Goal: Information Seeking & Learning: Check status

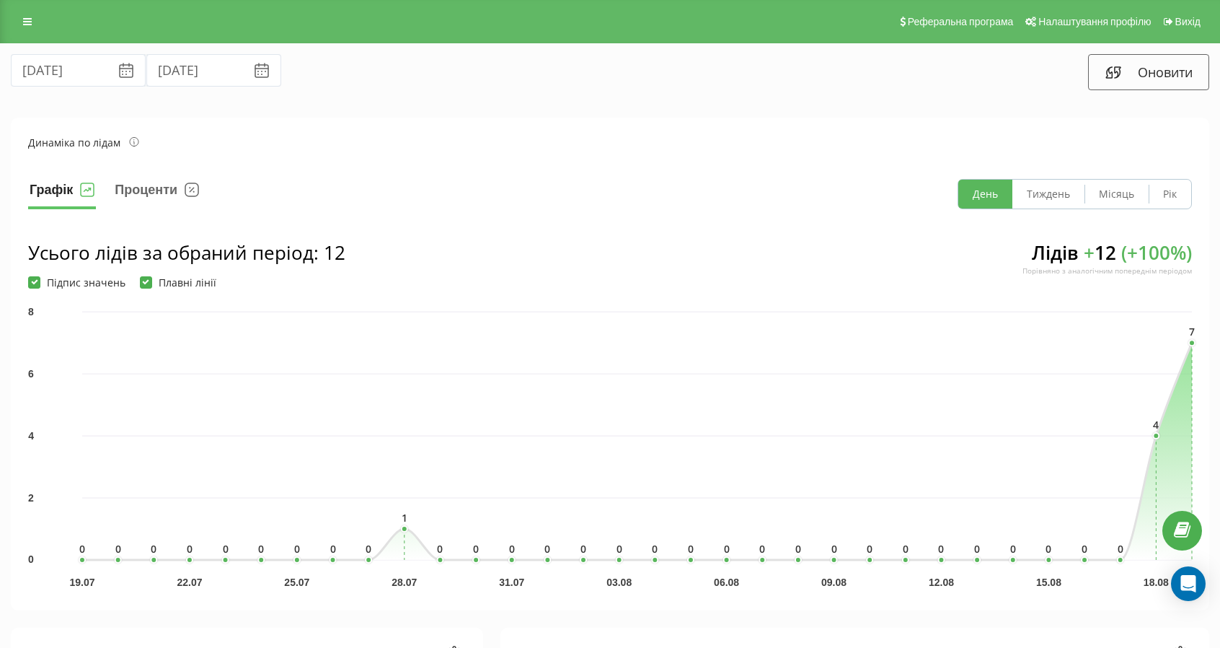
click at [982, 198] on button "День" at bounding box center [985, 194] width 54 height 29
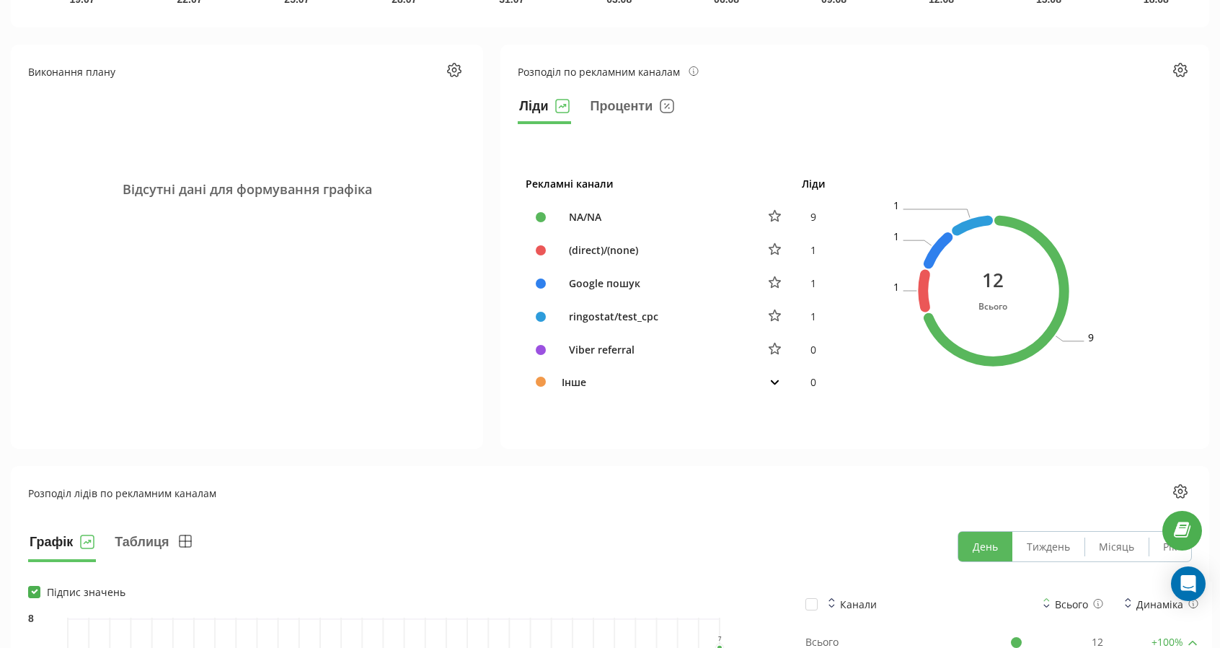
scroll to position [577, 0]
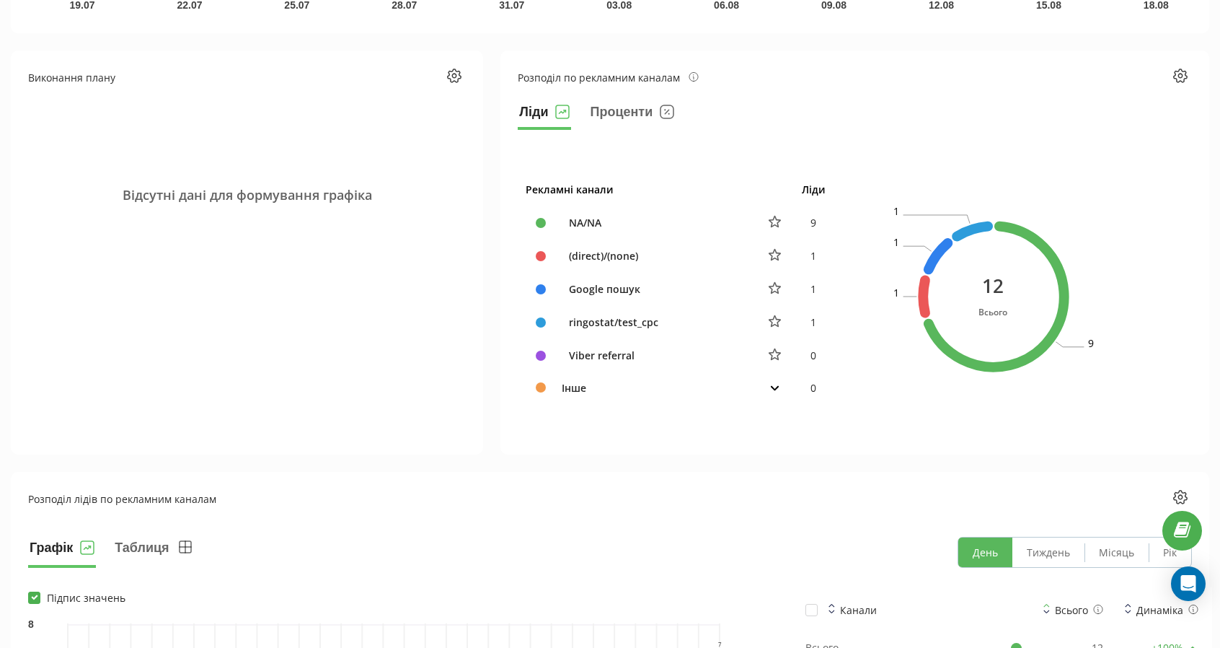
click at [772, 387] on icon at bounding box center [774, 388] width 9 height 6
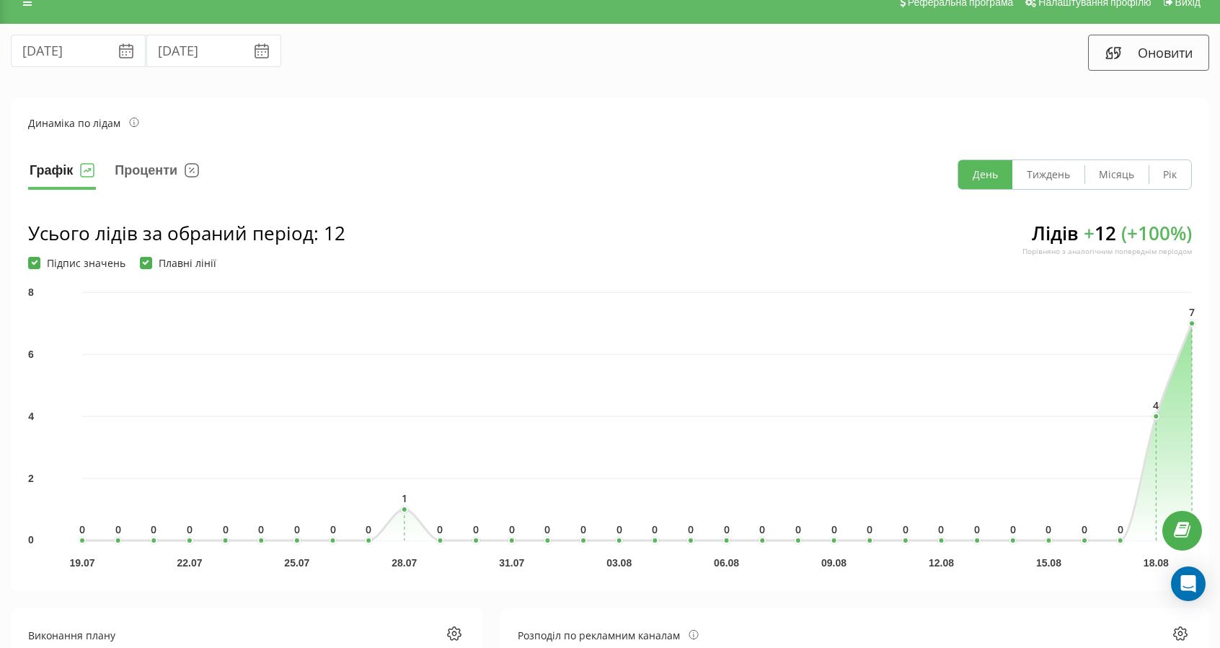
scroll to position [0, 0]
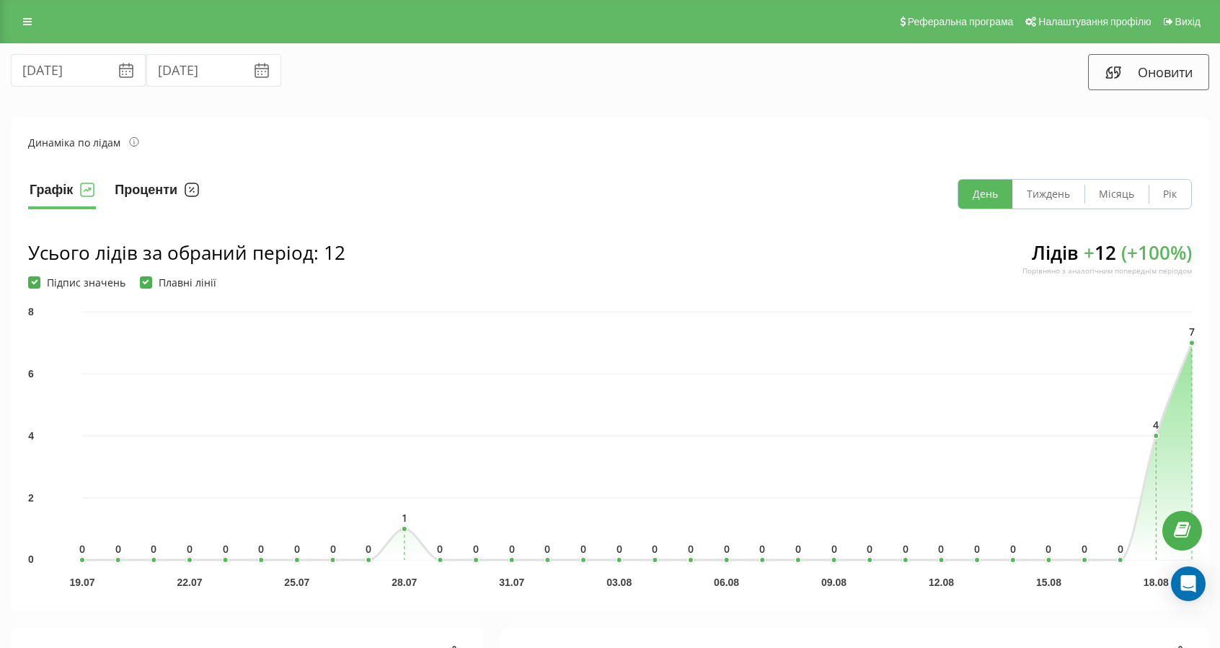
click at [144, 182] on button "Проценти" at bounding box center [156, 194] width 87 height 30
click at [1193, 344] on circle at bounding box center [1192, 343] width 6 height 6
click at [1125, 74] on button "Оновити" at bounding box center [1148, 72] width 121 height 36
click at [23, 22] on icon at bounding box center [27, 22] width 9 height 10
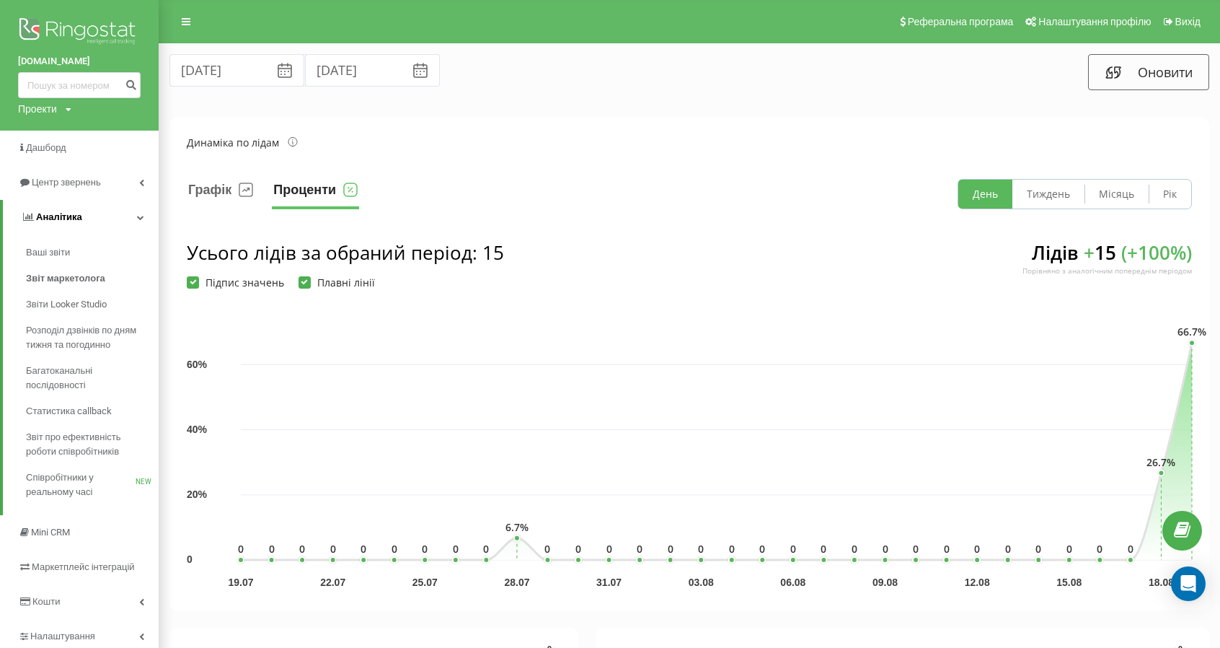
click at [141, 210] on link "Аналiтика" at bounding box center [81, 217] width 156 height 35
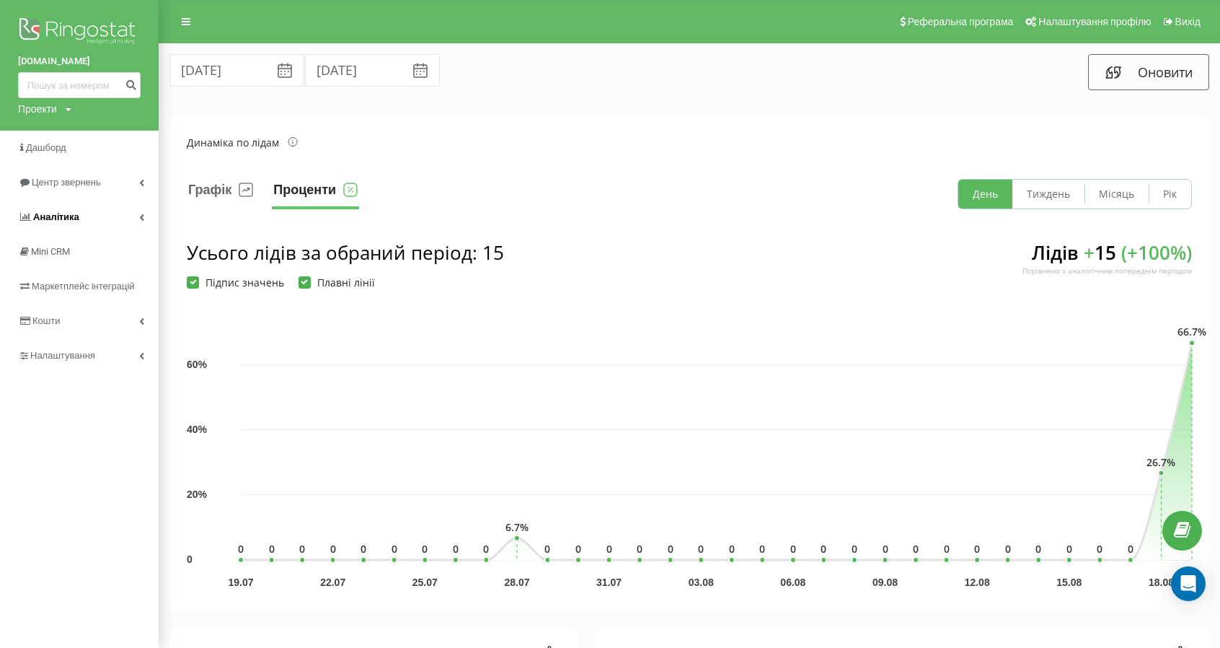
click at [141, 215] on icon at bounding box center [141, 216] width 5 height 7
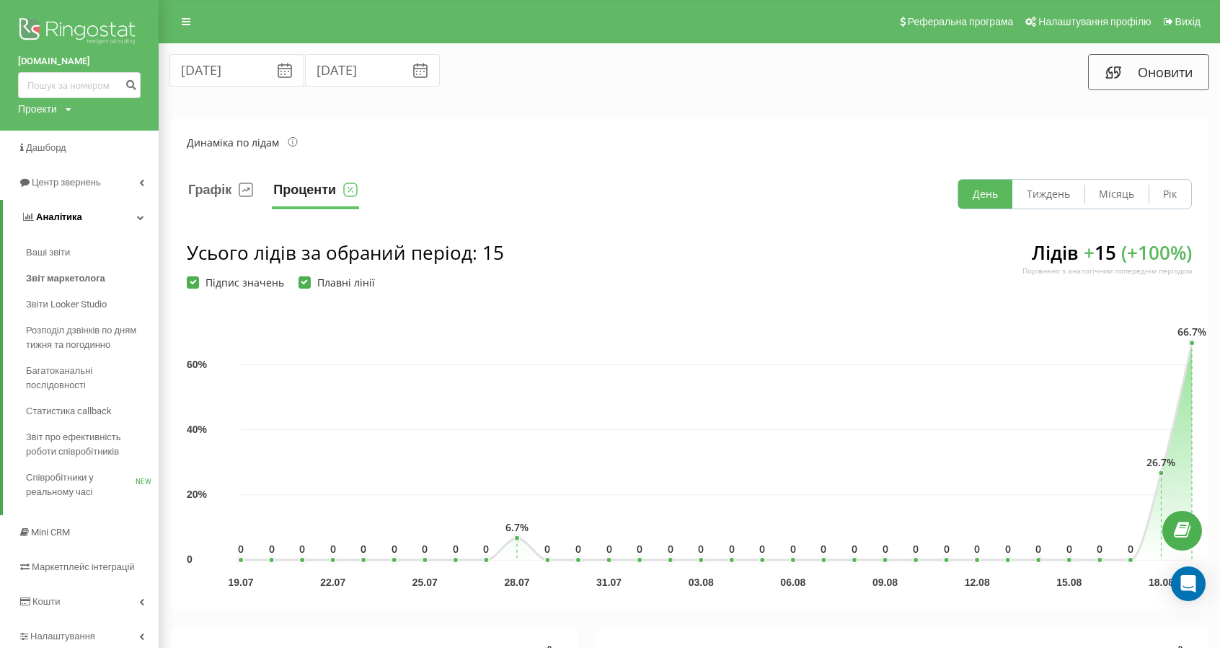
click at [140, 219] on icon at bounding box center [140, 216] width 7 height 7
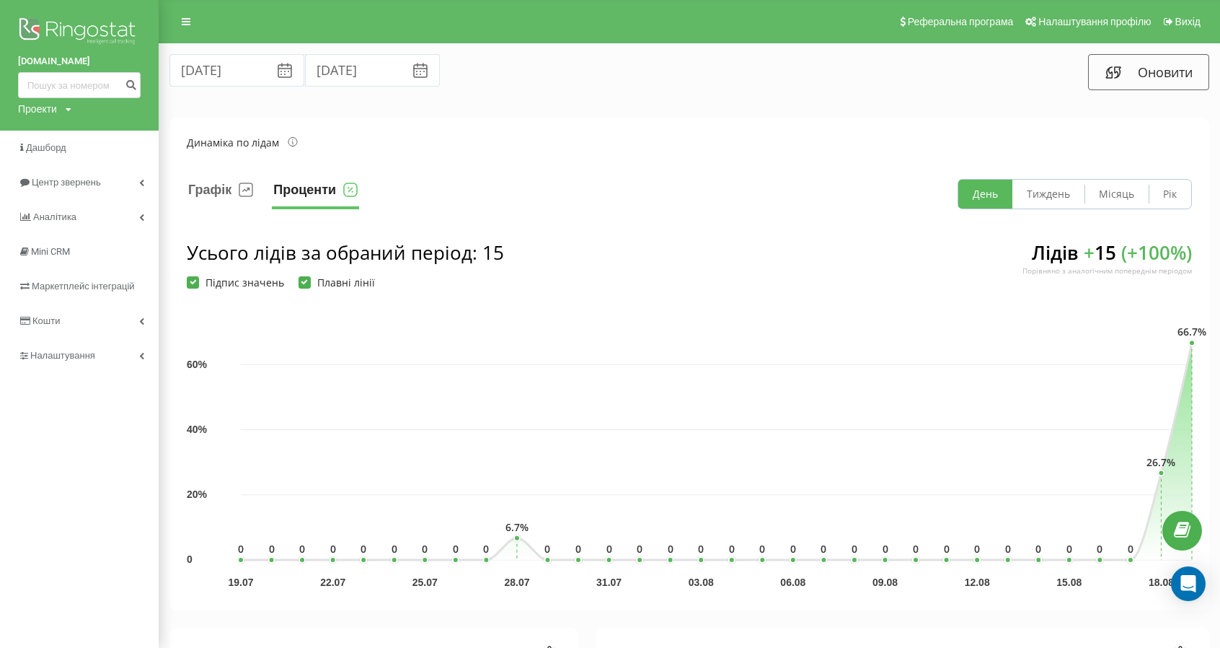
click at [80, 25] on img at bounding box center [79, 32] width 123 height 36
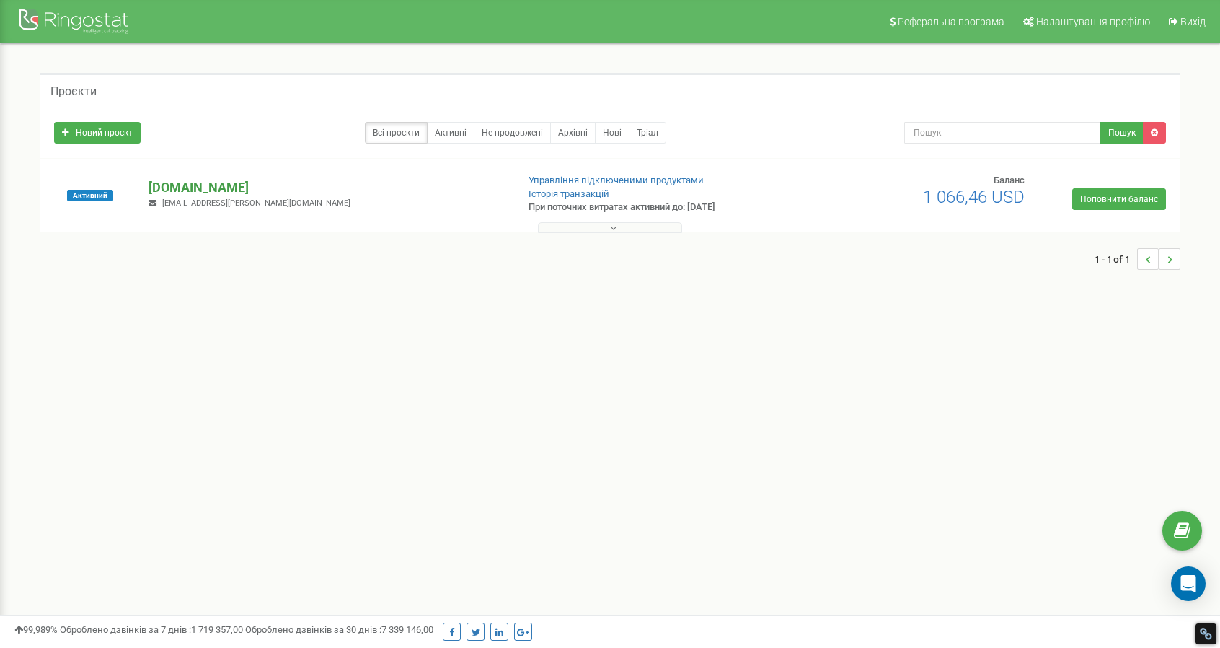
click at [176, 186] on p "[DOMAIN_NAME]" at bounding box center [327, 187] width 356 height 19
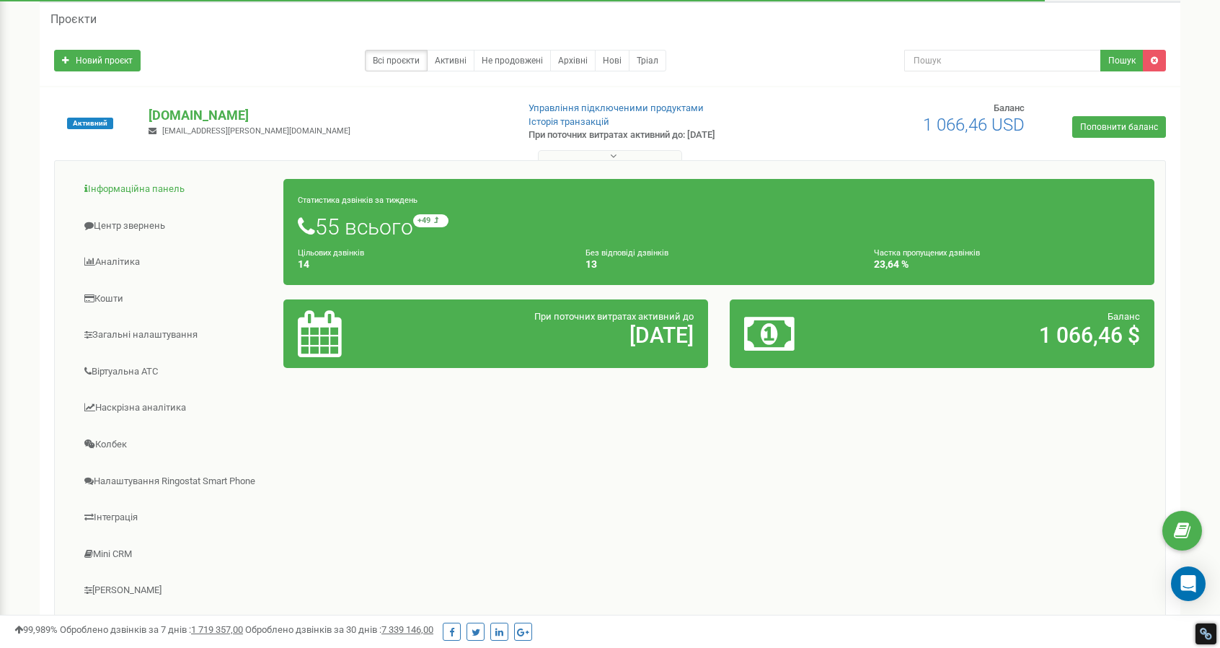
scroll to position [144, 0]
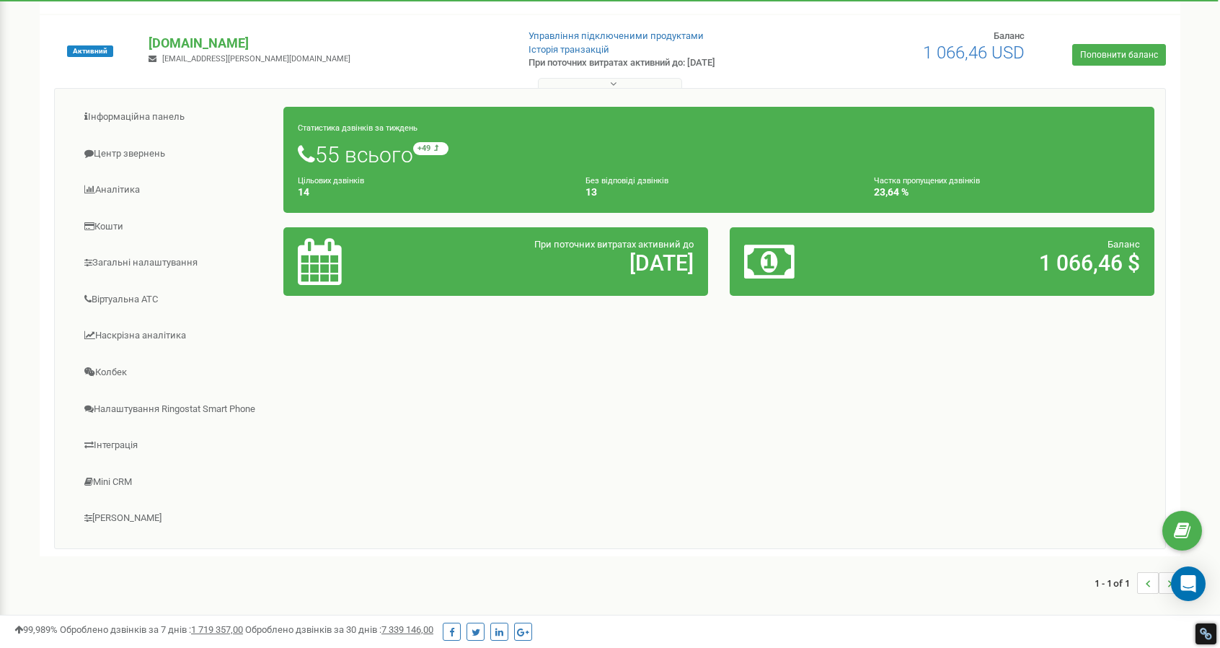
click at [304, 154] on icon at bounding box center [306, 155] width 17 height 22
click at [111, 295] on link "Віртуальна АТС" at bounding box center [175, 299] width 219 height 35
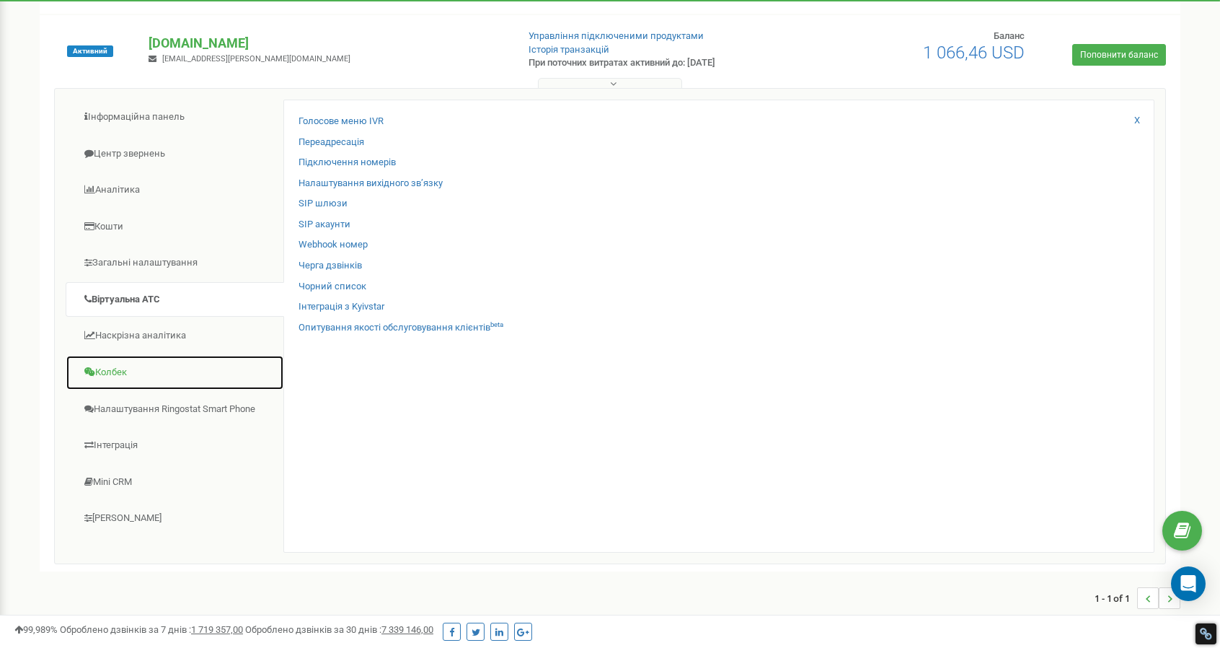
click at [104, 371] on link "Колбек" at bounding box center [175, 372] width 219 height 35
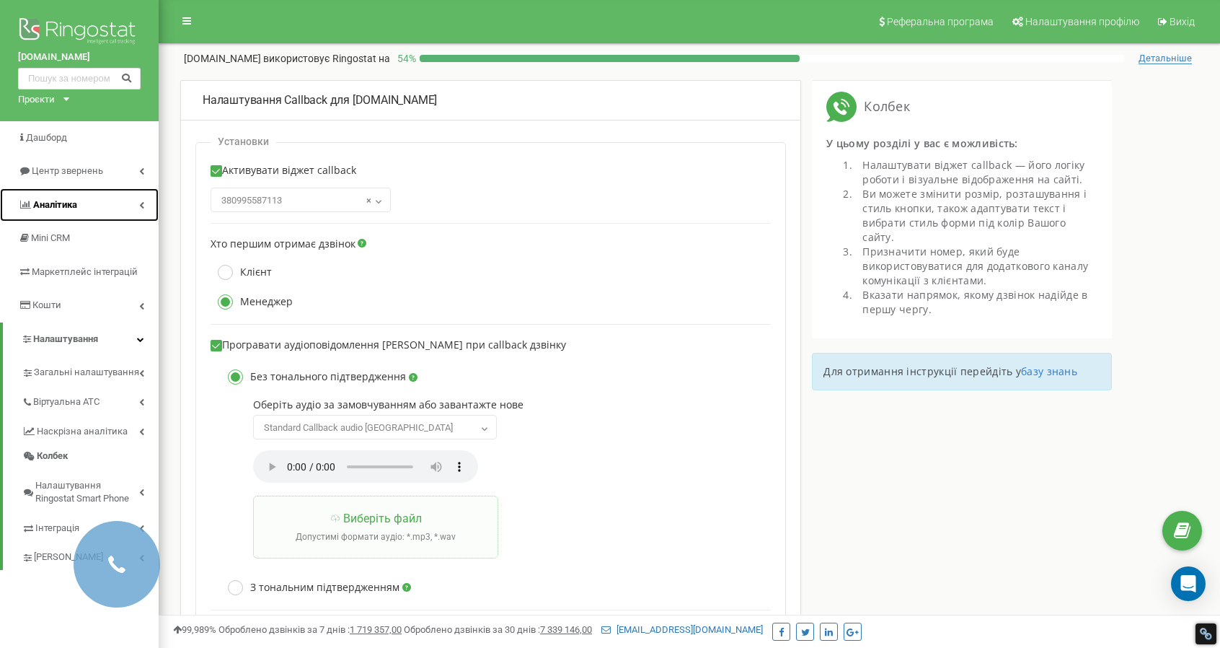
click at [44, 204] on span "Аналiтика" at bounding box center [55, 204] width 44 height 11
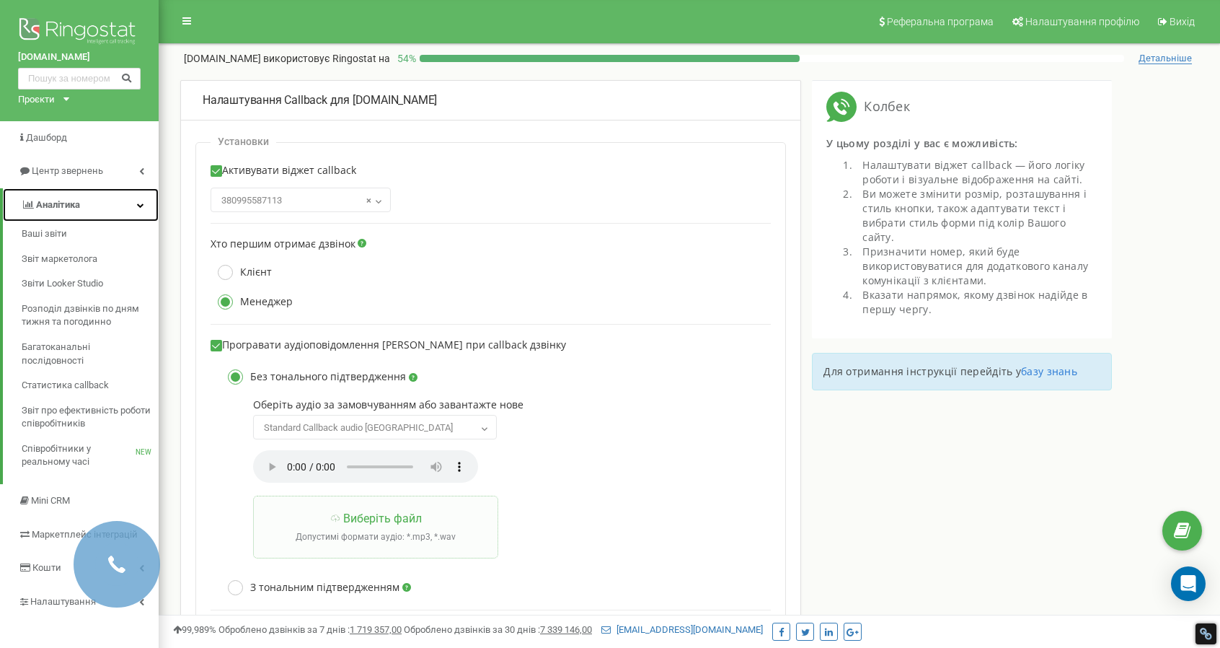
click at [43, 203] on span "Аналiтика" at bounding box center [58, 204] width 44 height 11
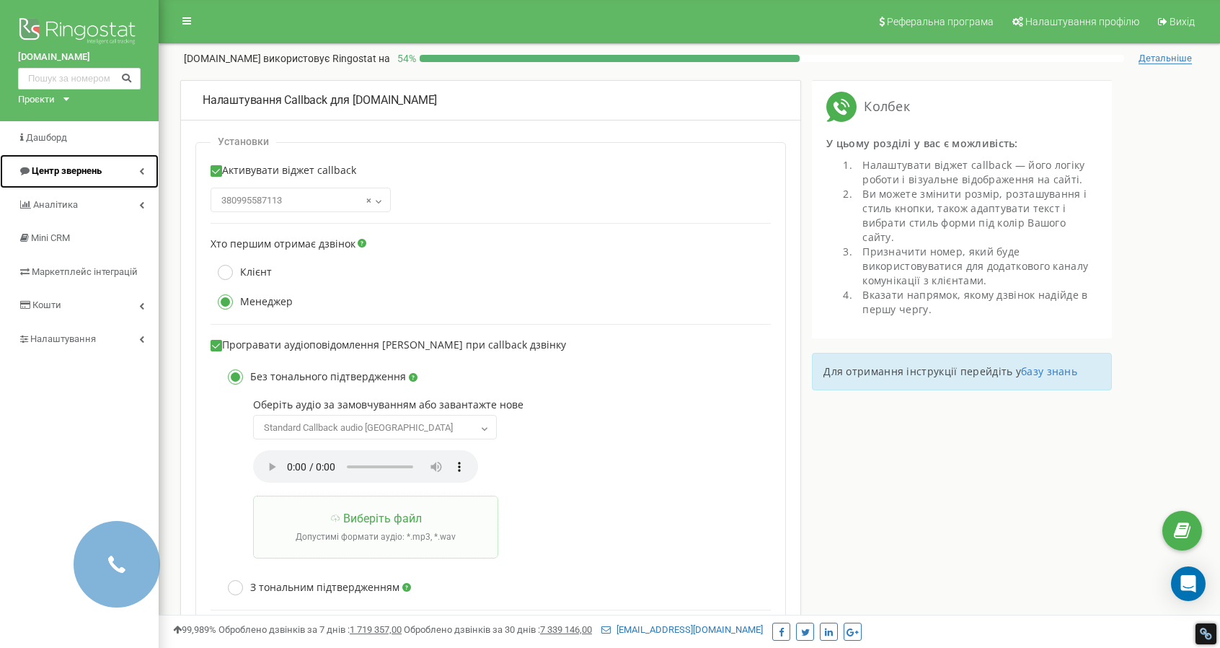
click at [46, 180] on link "Центр звернень" at bounding box center [79, 171] width 159 height 34
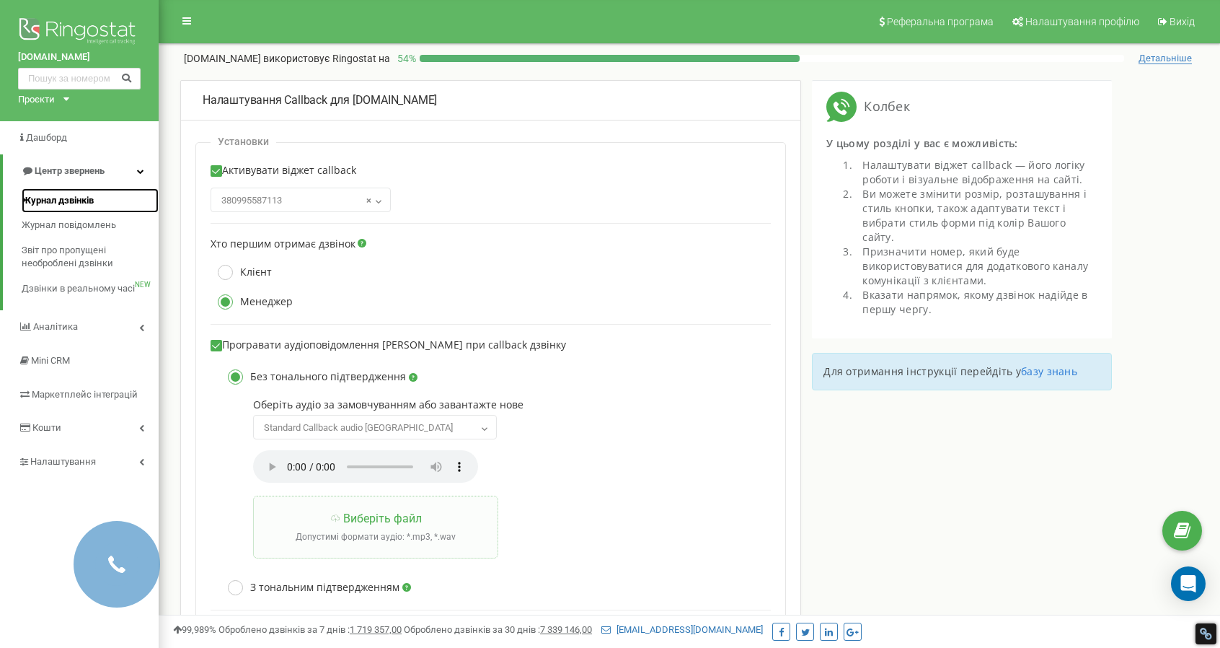
click at [46, 203] on span "Журнал дзвінків" at bounding box center [58, 201] width 72 height 14
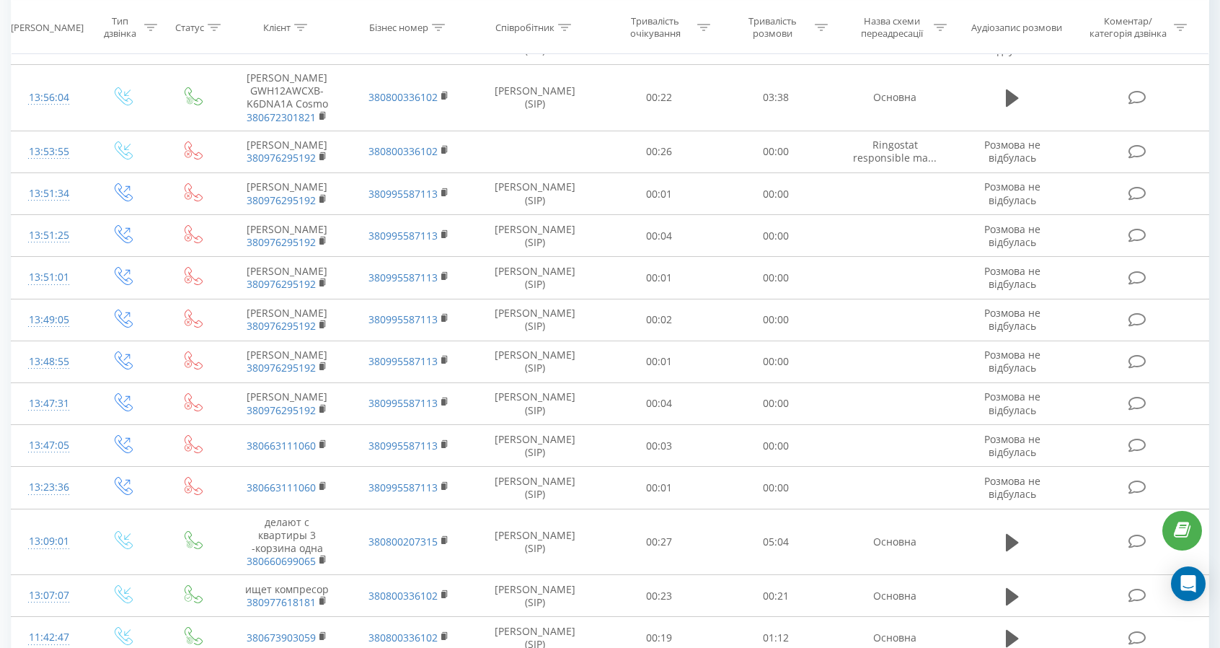
scroll to position [1274, 0]
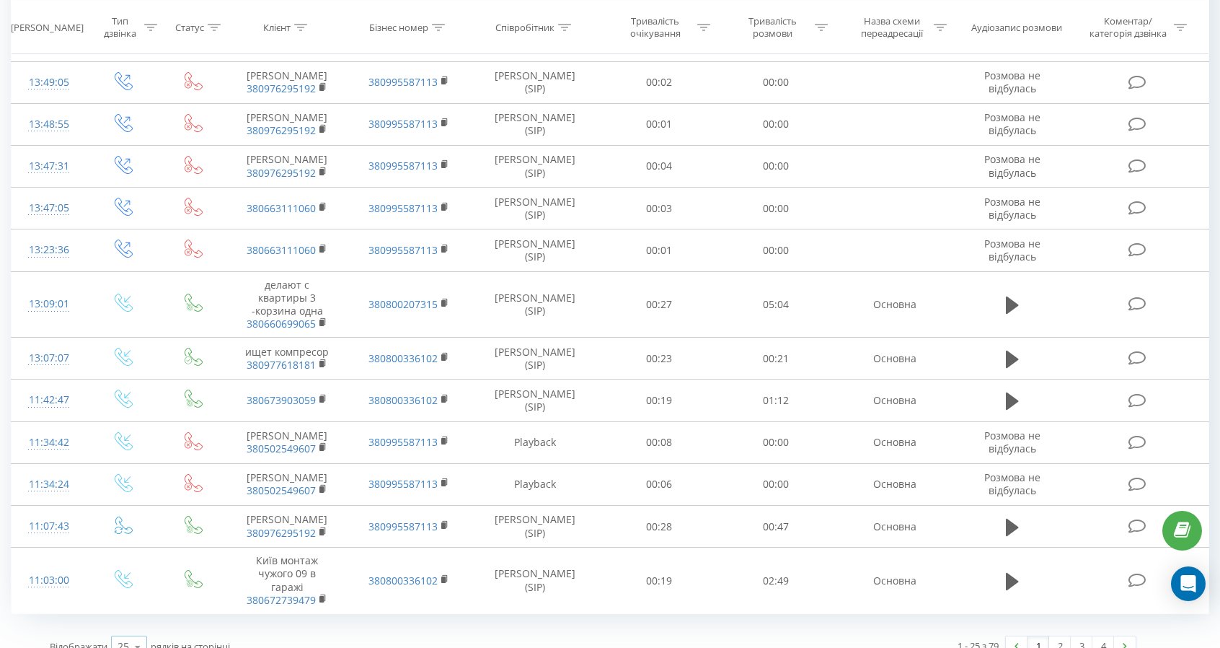
click at [126, 639] on div "25" at bounding box center [124, 646] width 12 height 14
click at [128, 619] on span "100" at bounding box center [126, 626] width 17 height 14
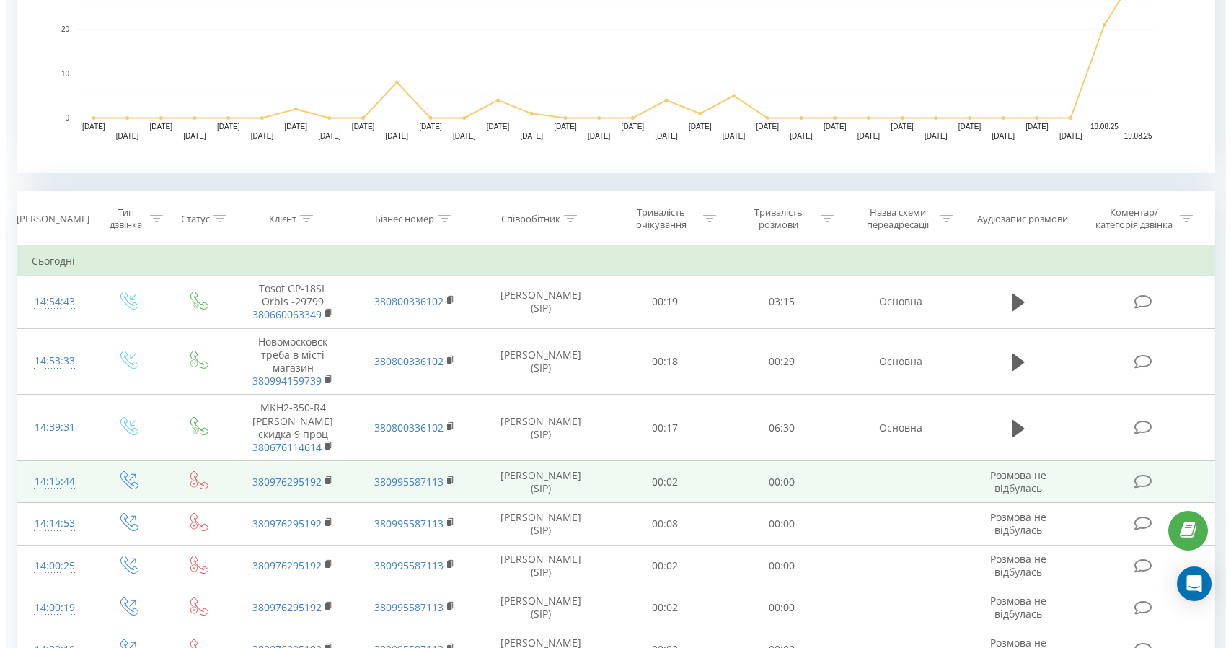
scroll to position [505, 0]
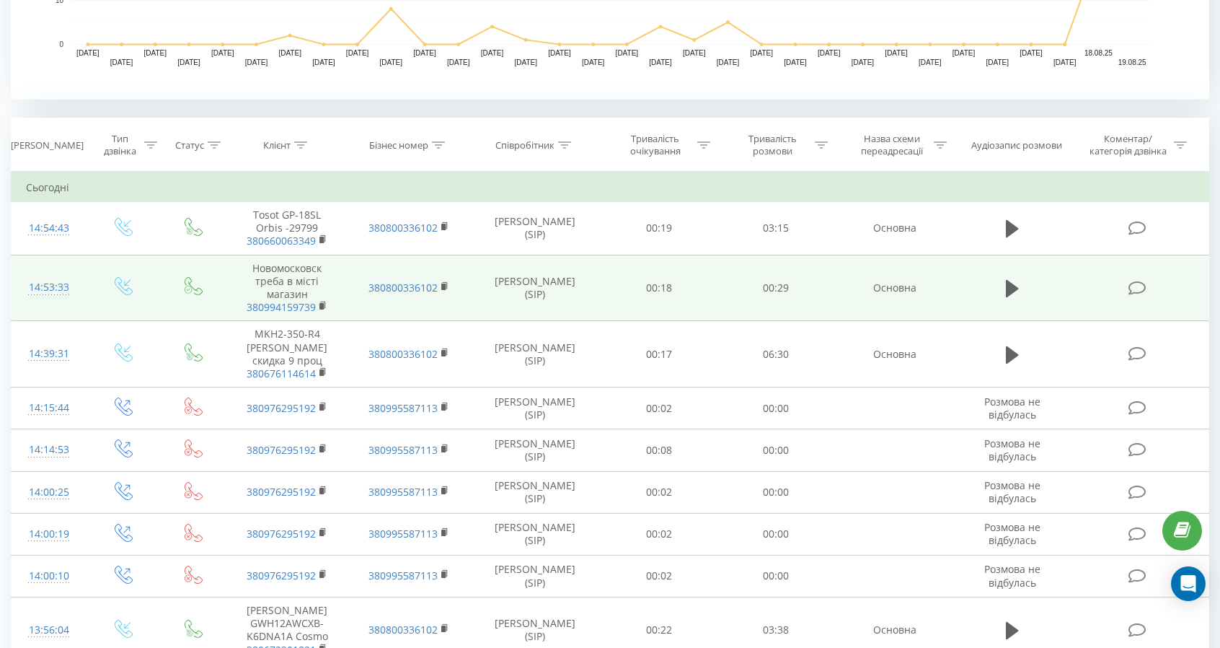
click at [1137, 288] on icon at bounding box center [1137, 288] width 18 height 15
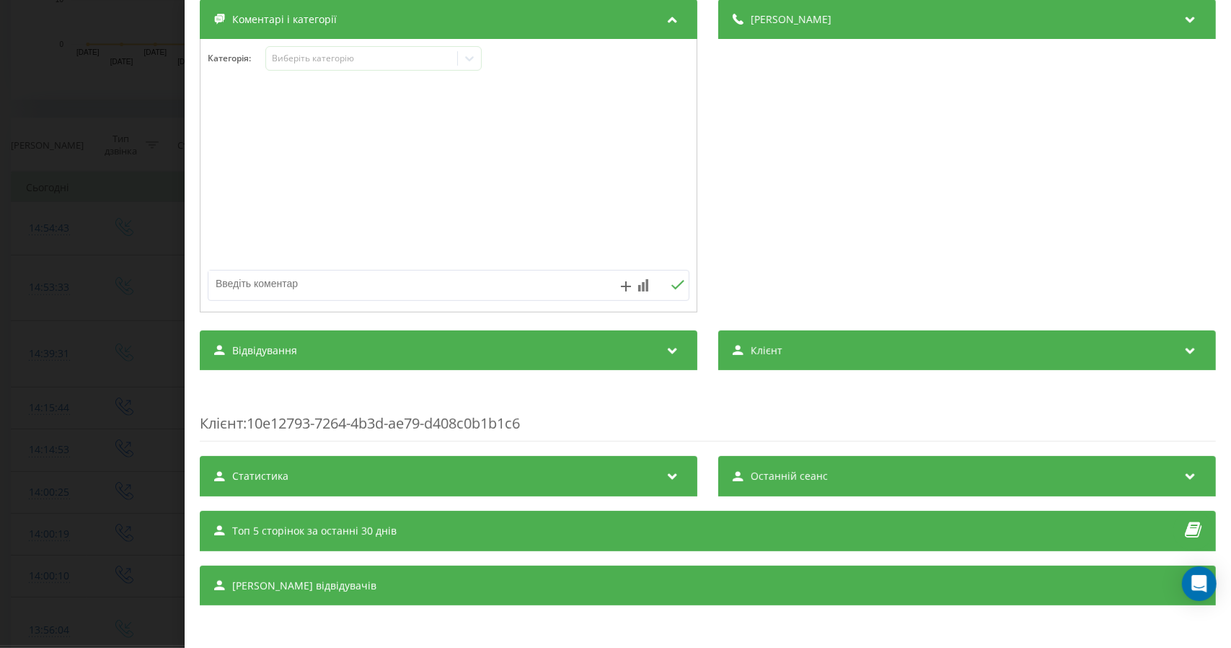
scroll to position [179, 0]
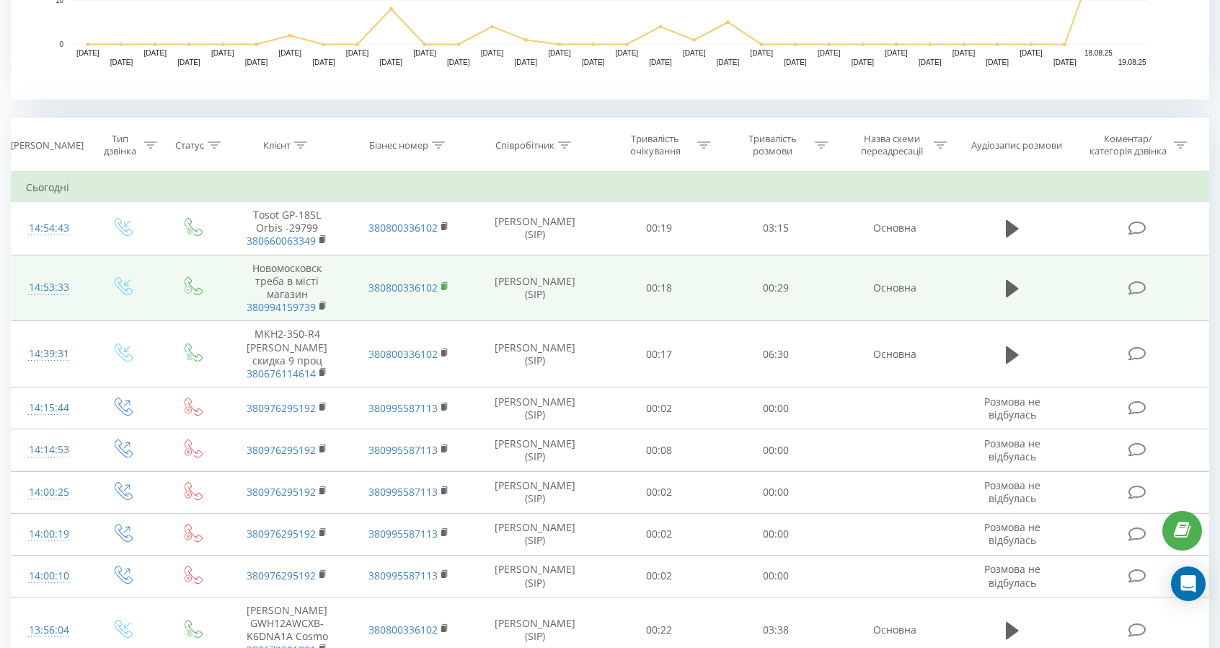
click at [444, 282] on icon at bounding box center [444, 285] width 5 height 6
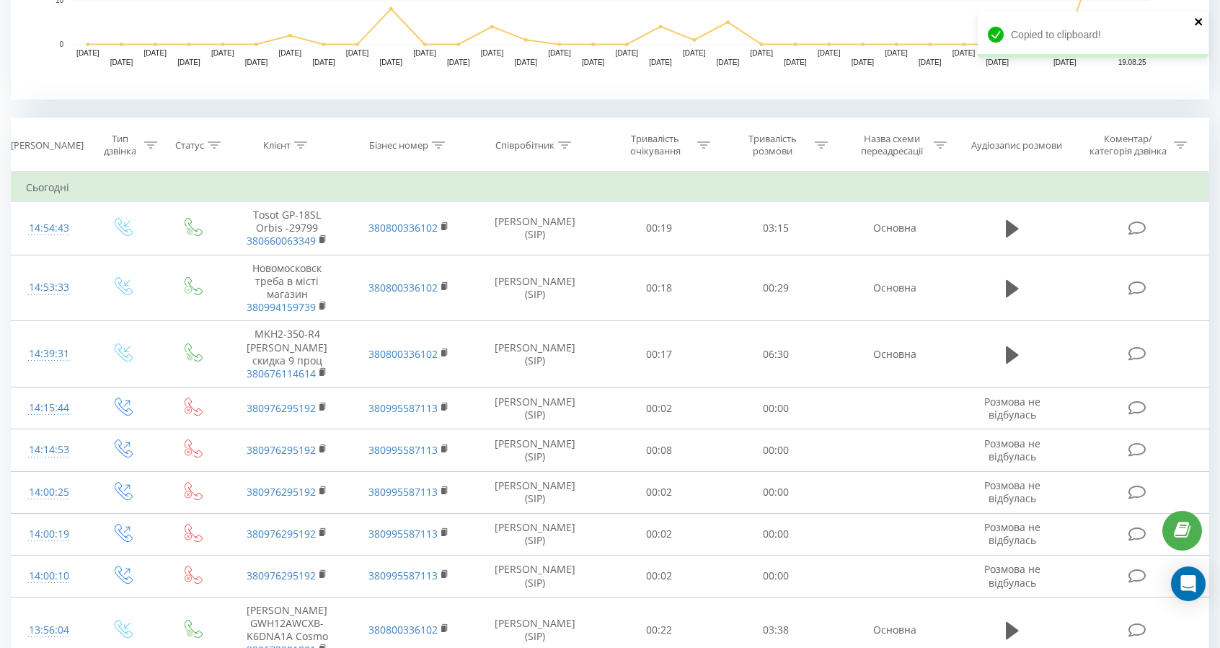
click at [1199, 19] on icon "close" at bounding box center [1199, 22] width 10 height 12
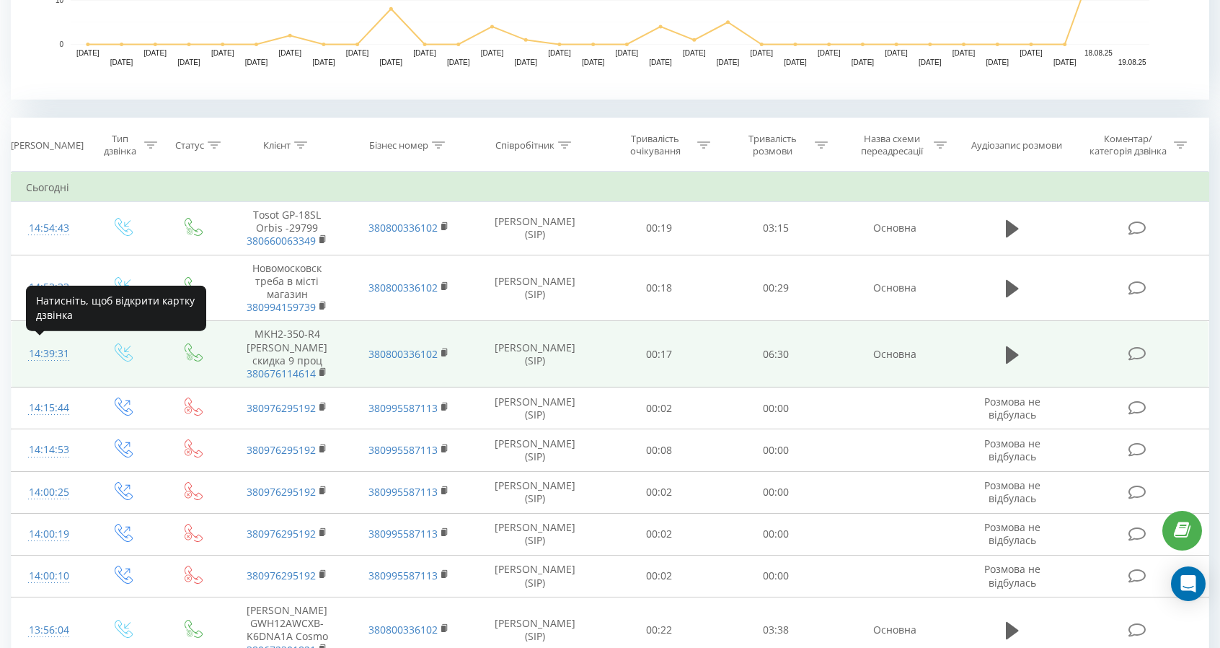
click at [49, 350] on div "14:39:31" at bounding box center [48, 354] width 45 height 28
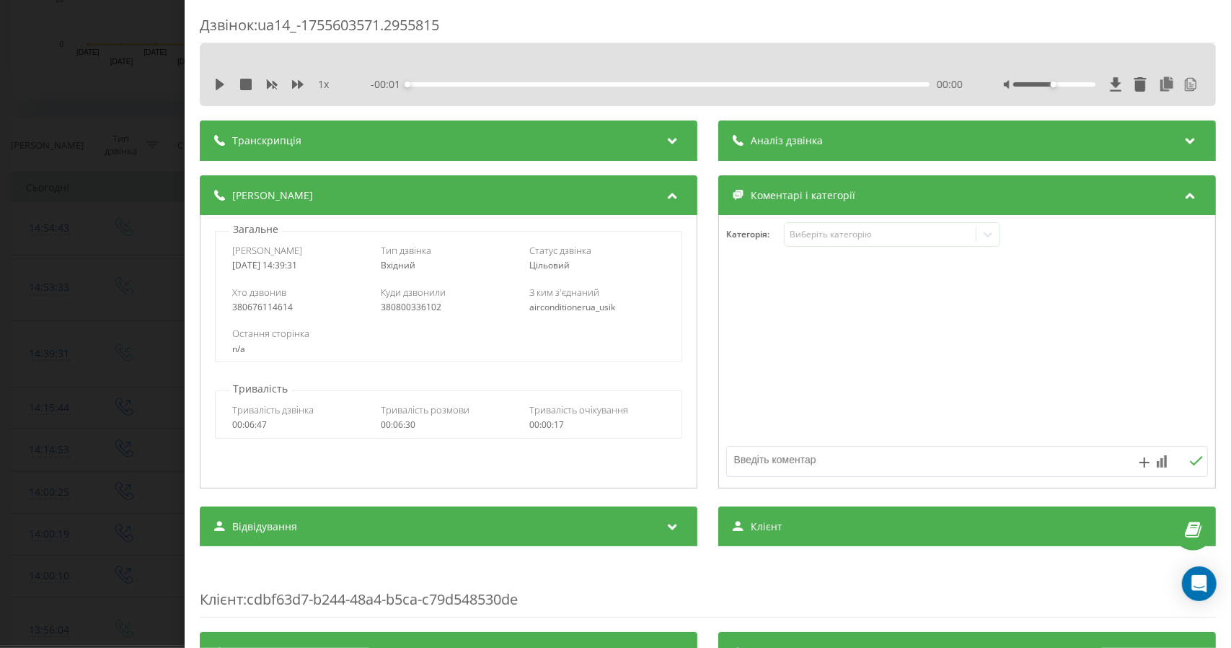
click at [791, 146] on span "Аналіз дзвінка" at bounding box center [787, 140] width 72 height 14
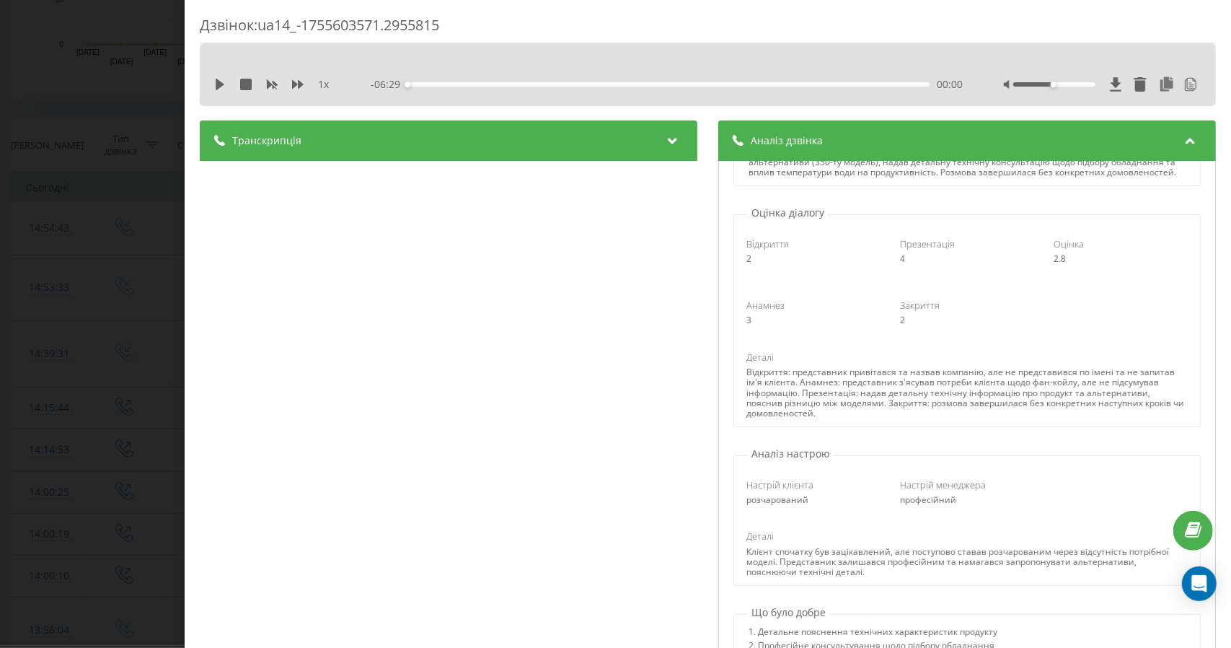
scroll to position [288, 0]
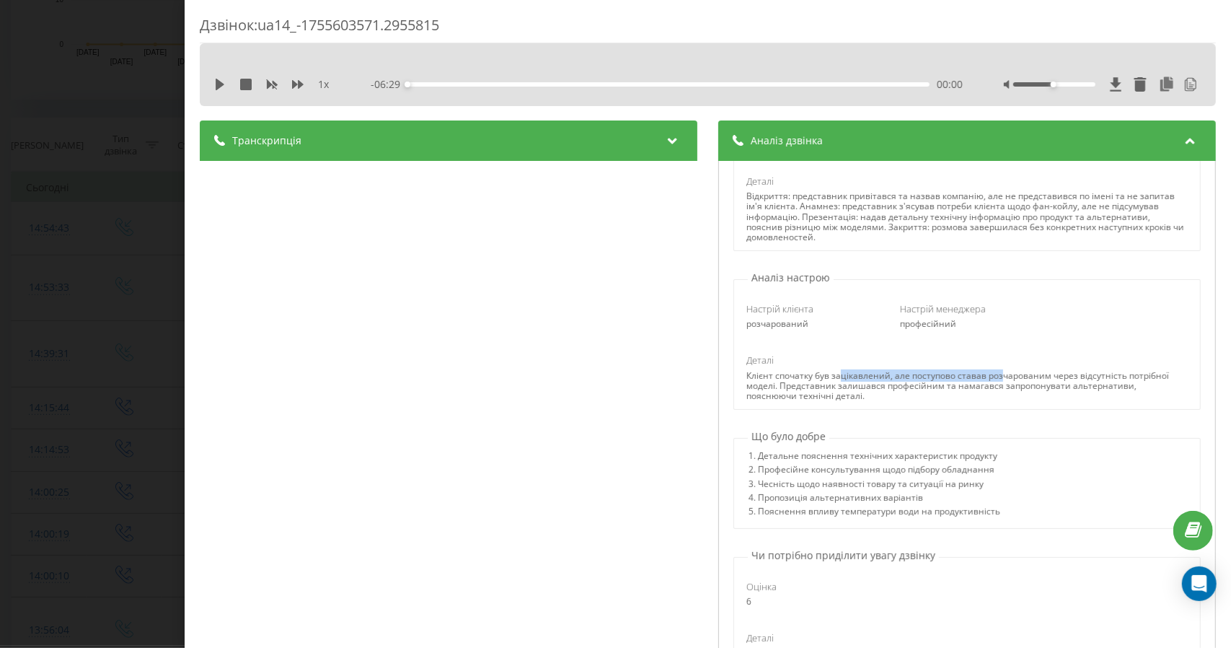
drag, startPoint x: 834, startPoint y: 384, endPoint x: 997, endPoint y: 384, distance: 162.3
click at [997, 384] on div "Клієнт спочатку був зацікавлений, але поступово ставав розчарованим через відсу…" at bounding box center [966, 386] width 441 height 31
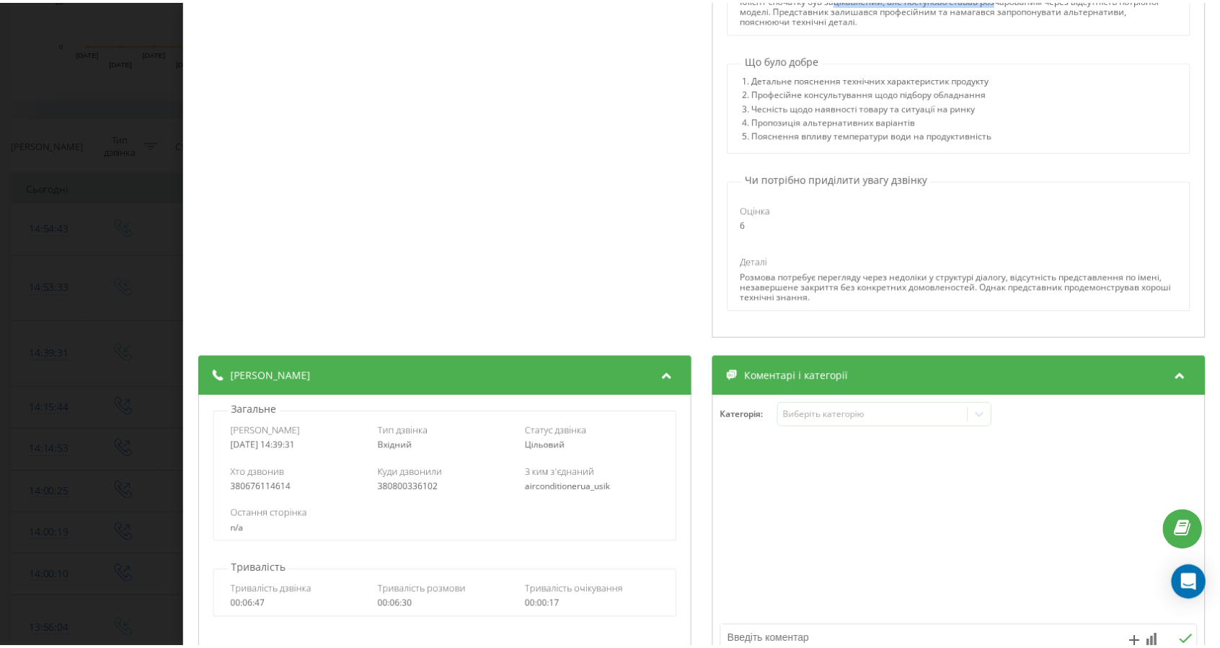
scroll to position [0, 0]
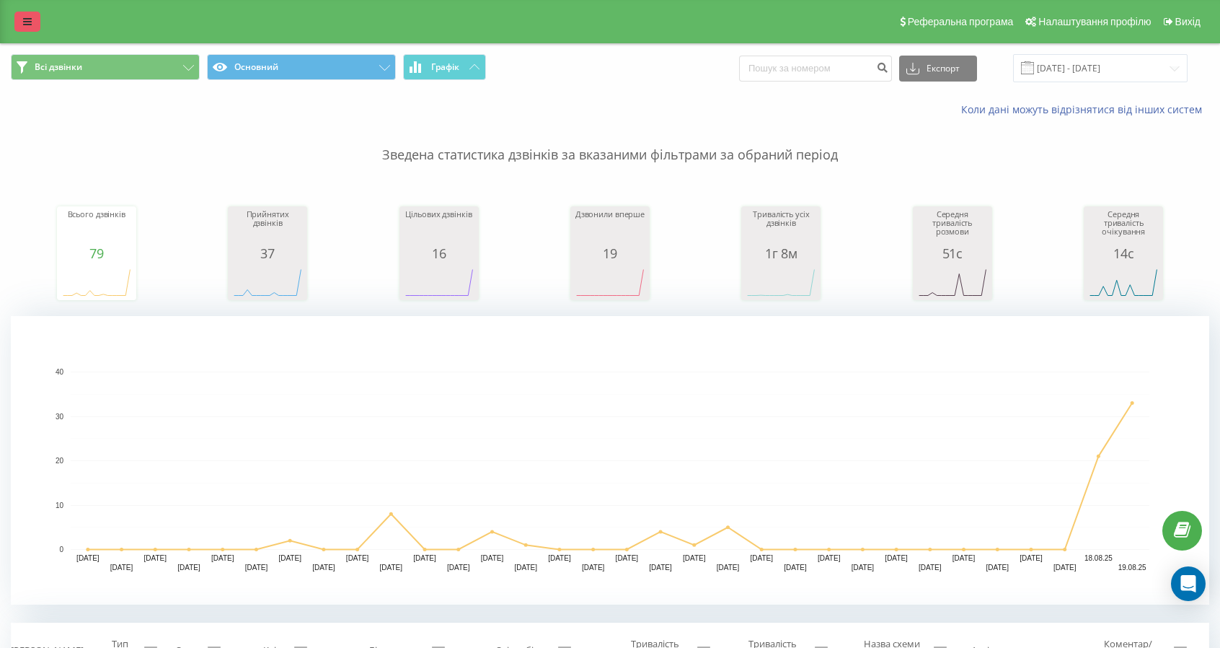
click at [33, 25] on link at bounding box center [27, 22] width 26 height 20
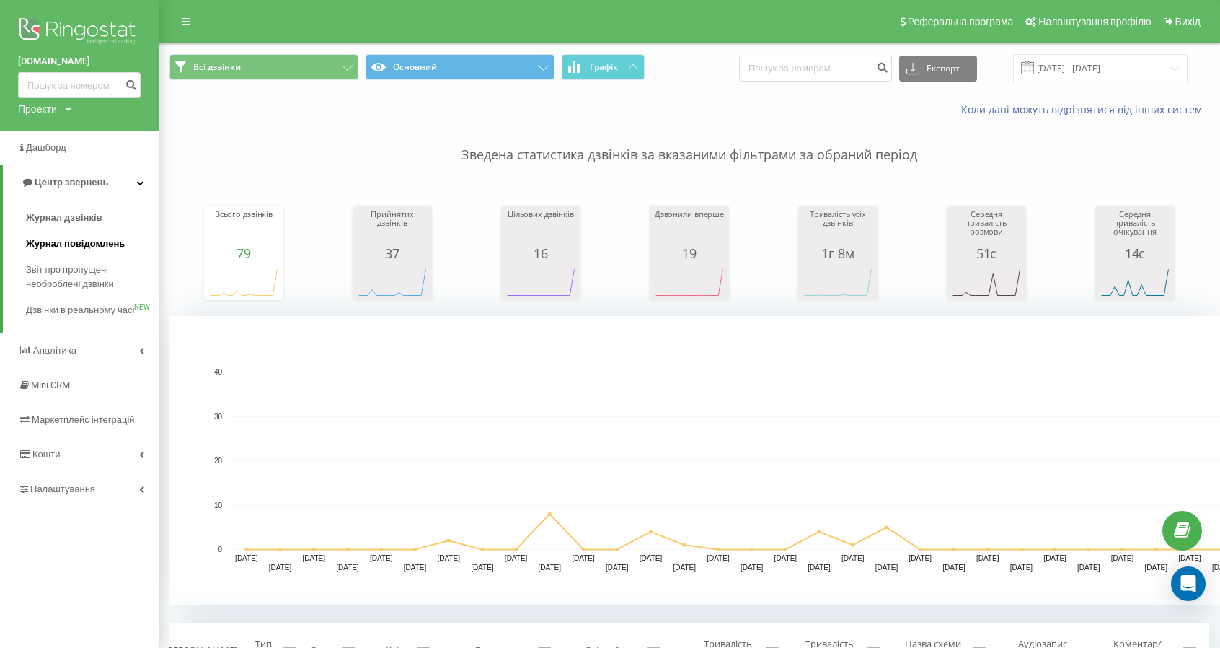
click at [65, 246] on span "Журнал повідомлень" at bounding box center [75, 244] width 99 height 14
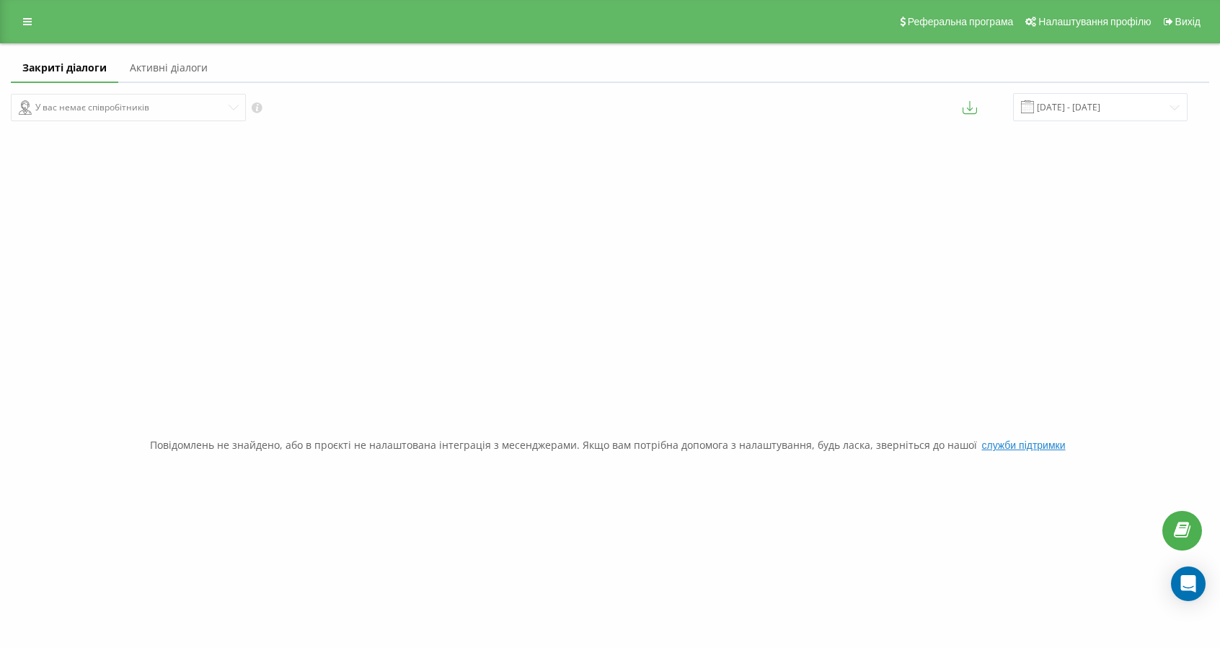
click at [154, 69] on link "Активні діалоги" at bounding box center [168, 68] width 101 height 29
click at [35, 66] on link "Закриті діалоги" at bounding box center [61, 68] width 100 height 29
click at [26, 15] on link at bounding box center [27, 22] width 26 height 20
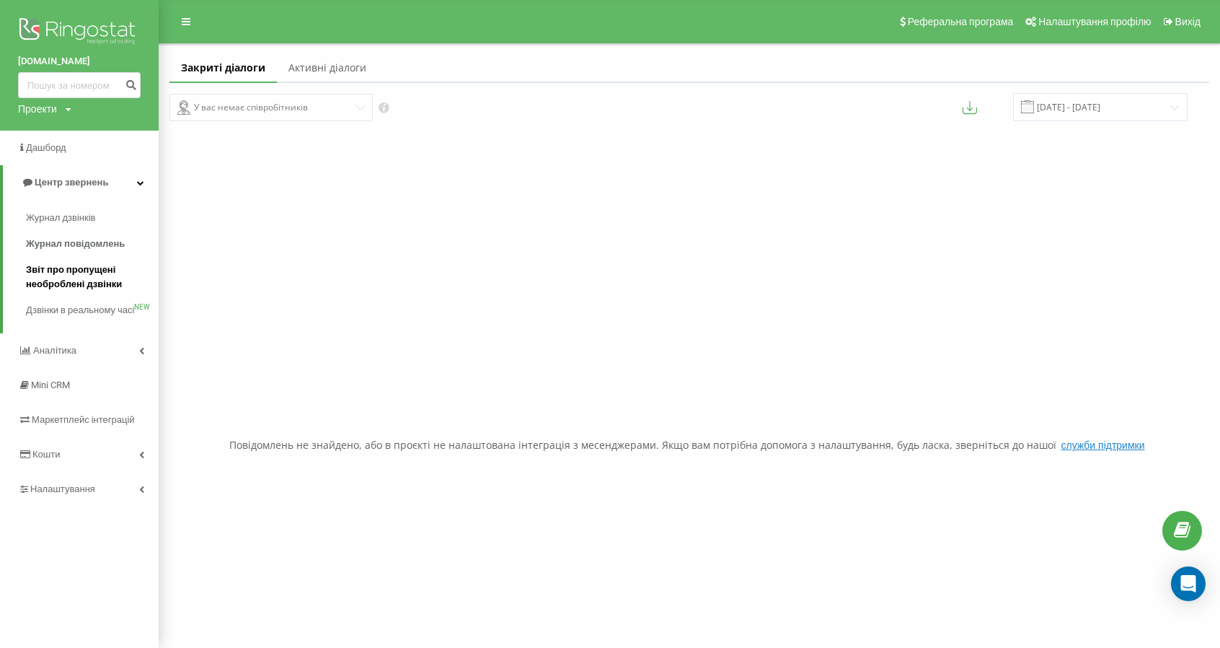
click at [47, 281] on span "Звіт про пропущені необроблені дзвінки" at bounding box center [88, 276] width 125 height 29
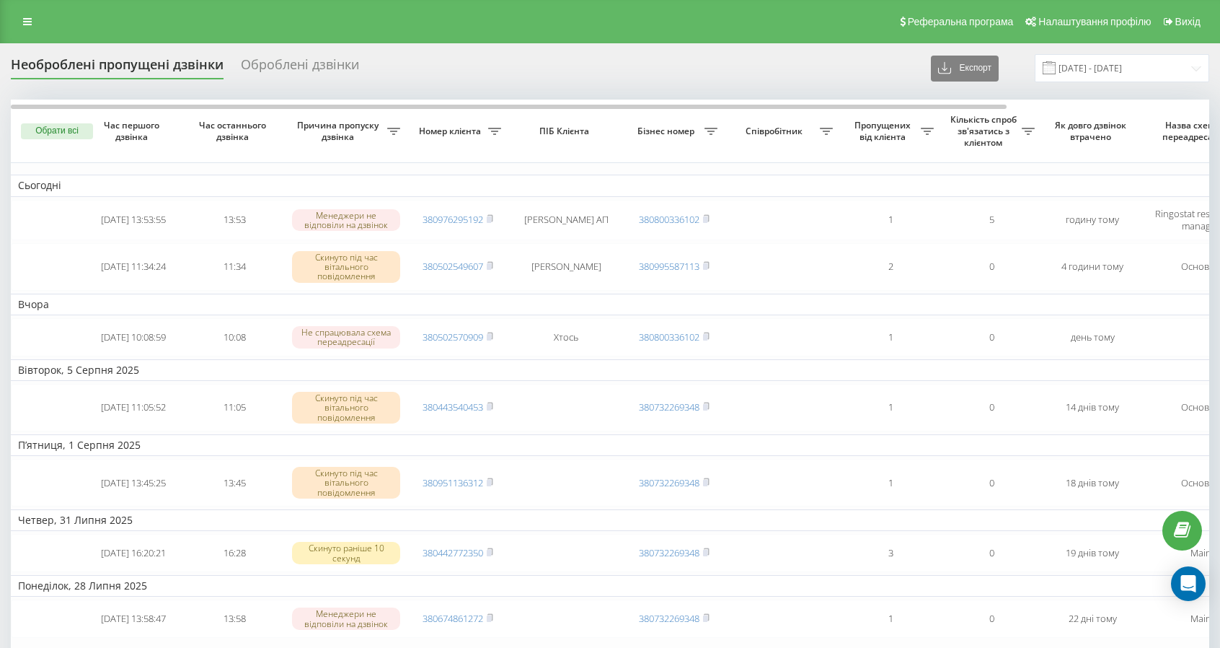
click at [307, 68] on div "Оброблені дзвінки" at bounding box center [300, 68] width 118 height 22
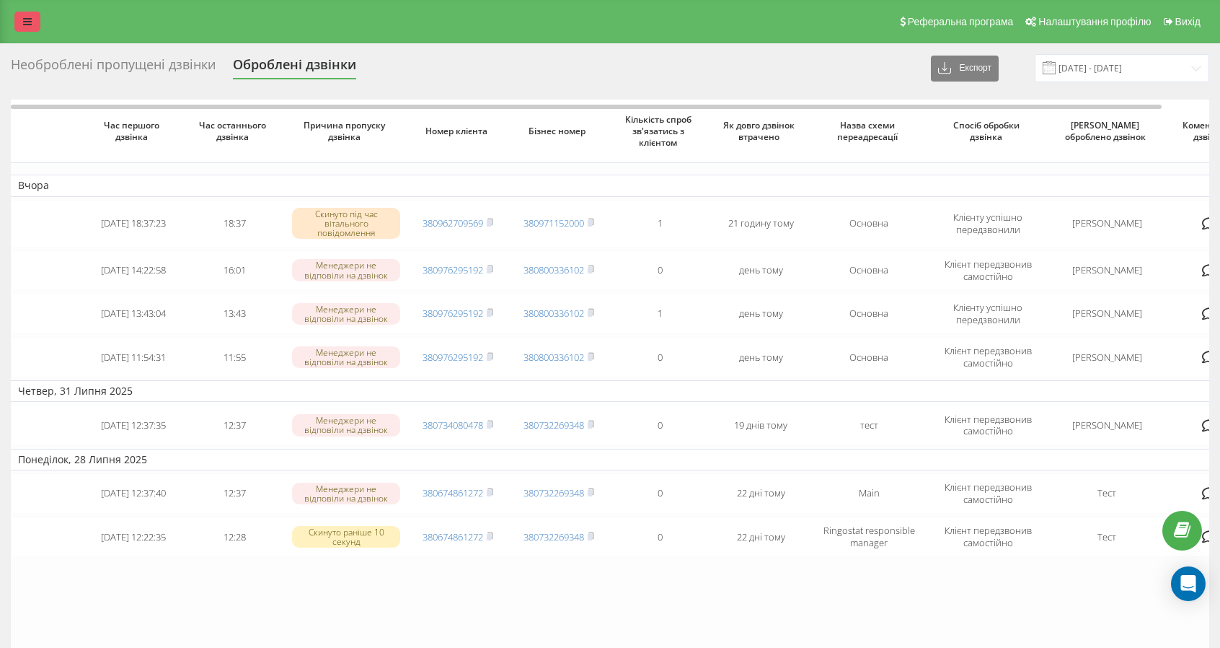
click at [26, 19] on icon at bounding box center [27, 22] width 9 height 10
